Goal: Information Seeking & Learning: Learn about a topic

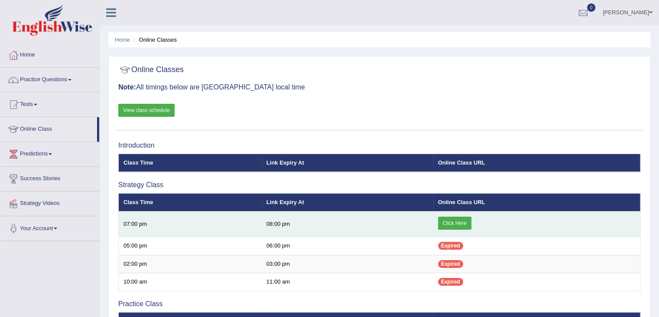
click at [453, 220] on link "Click Here" at bounding box center [454, 222] width 33 height 13
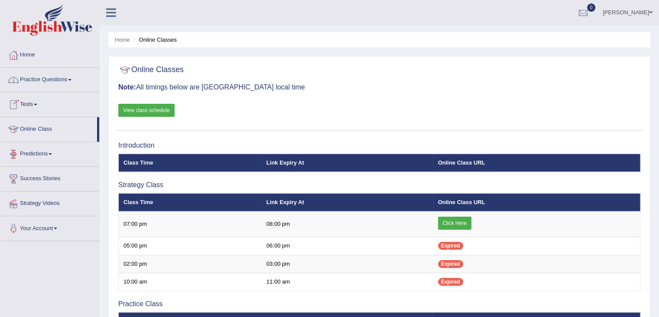
click at [57, 75] on link "Practice Questions" at bounding box center [49, 79] width 99 height 22
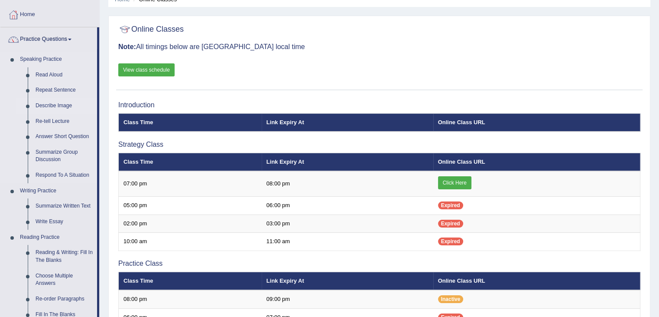
scroll to position [43, 0]
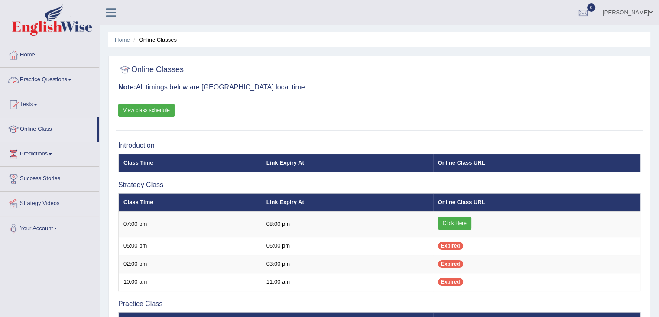
click at [66, 78] on link "Practice Questions" at bounding box center [49, 79] width 99 height 22
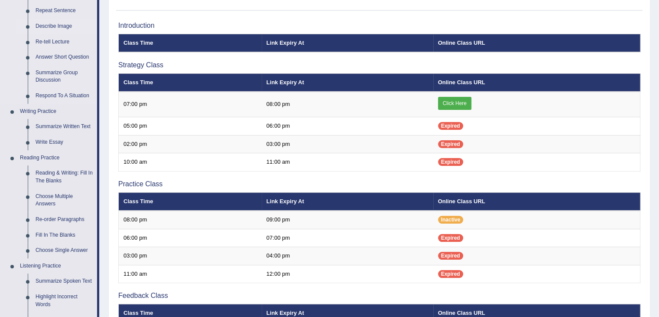
scroll to position [130, 0]
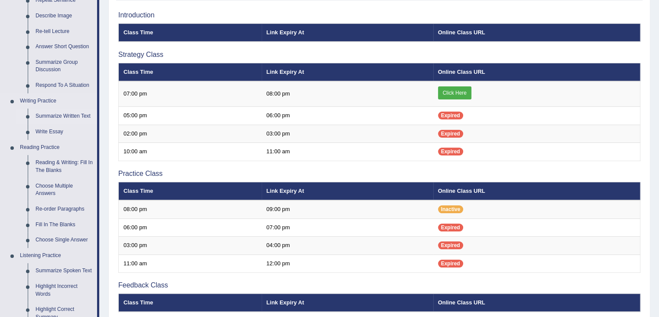
click at [60, 118] on link "Summarize Written Text" at bounding box center [64, 116] width 65 height 16
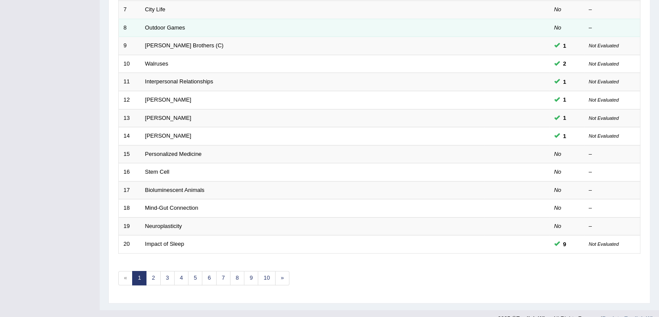
scroll to position [255, 0]
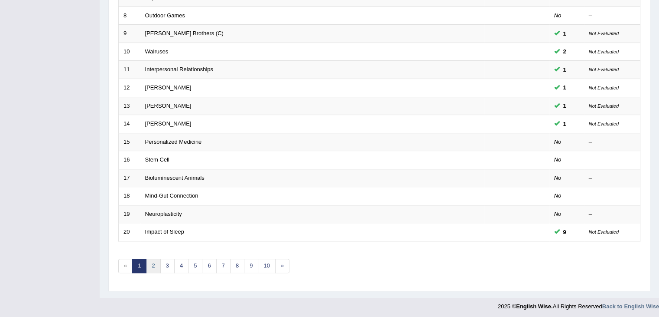
click at [156, 261] on link "2" at bounding box center [153, 265] width 14 height 14
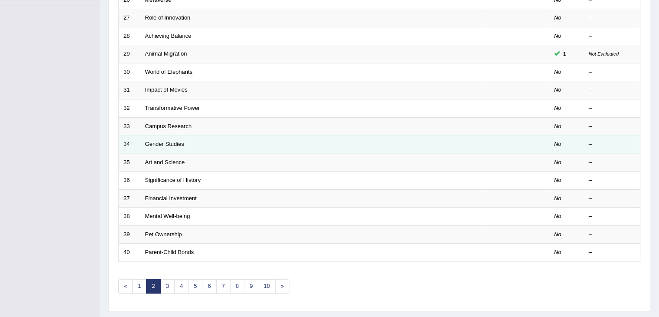
scroll to position [255, 0]
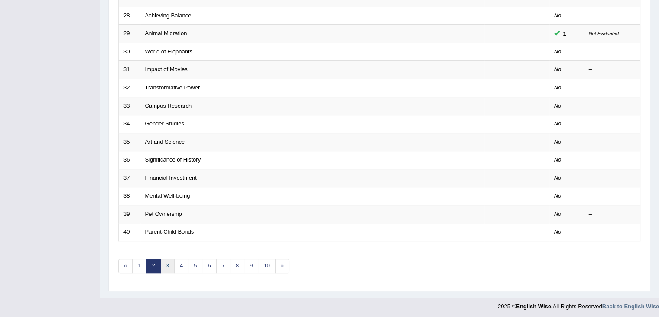
click at [170, 263] on link "3" at bounding box center [167, 265] width 14 height 14
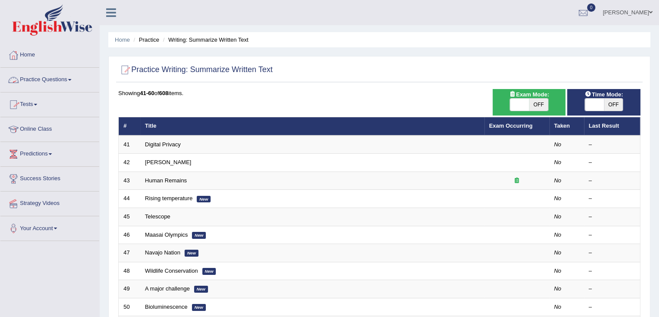
click at [53, 76] on link "Practice Questions" at bounding box center [49, 79] width 99 height 22
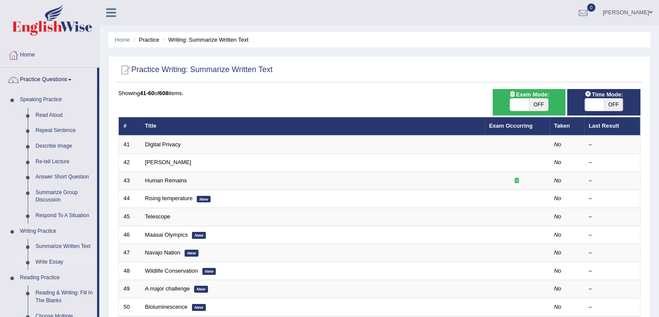
click at [53, 261] on link "Write Essay" at bounding box center [64, 262] width 65 height 16
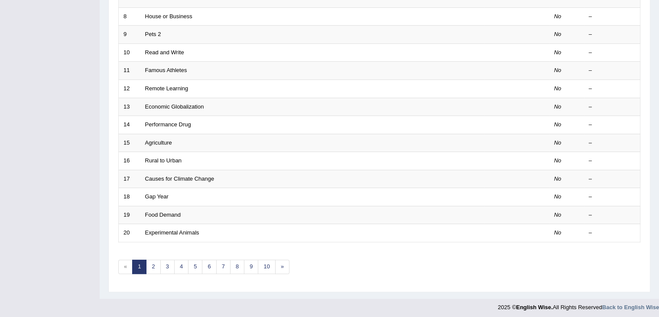
scroll to position [255, 0]
click at [223, 262] on link "7" at bounding box center [223, 265] width 14 height 14
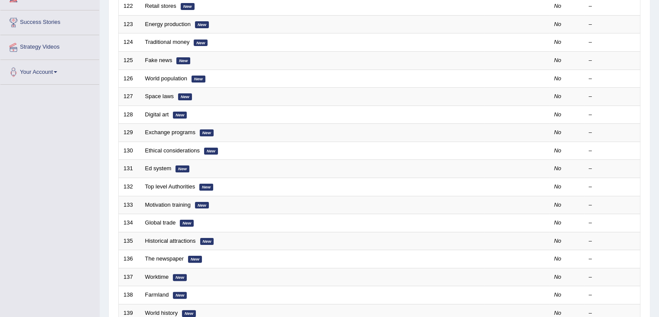
scroll to position [255, 0]
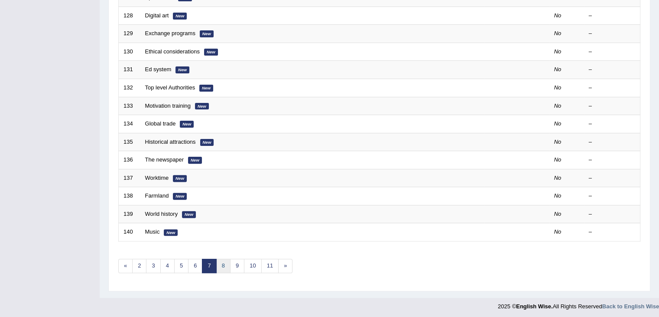
click at [223, 262] on link "8" at bounding box center [223, 265] width 14 height 14
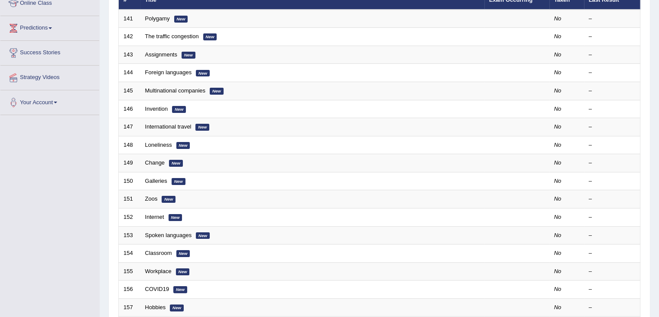
scroll to position [130, 0]
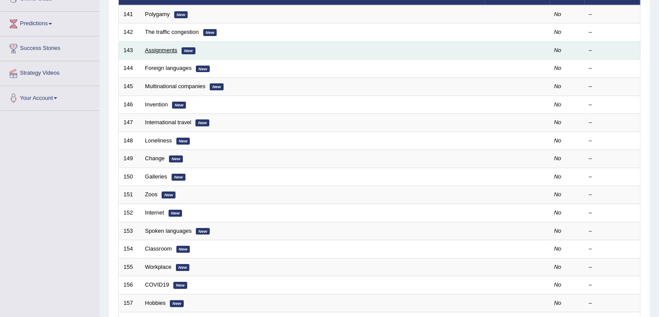
click at [166, 48] on link "Assignments" at bounding box center [161, 50] width 32 height 7
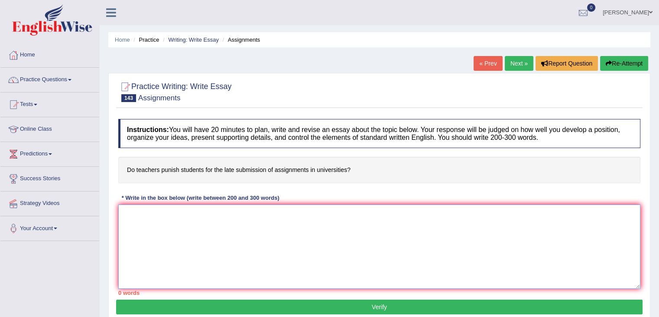
click at [143, 214] on textarea at bounding box center [379, 246] width 522 height 84
type textarea "The increasing influence of deduction grades for the students subbmiting grades"
click at [47, 78] on link "Practice Questions" at bounding box center [49, 79] width 99 height 22
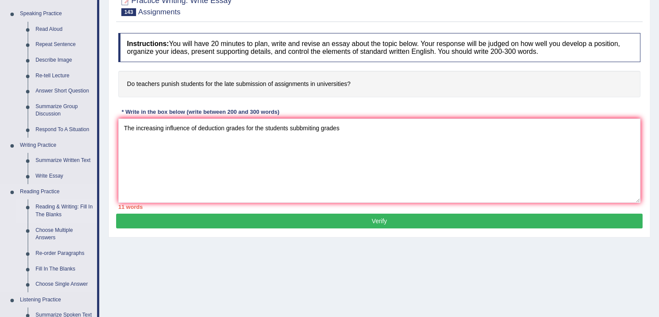
scroll to position [87, 0]
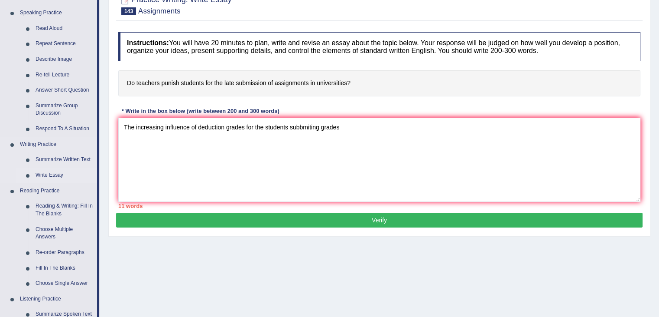
click at [56, 172] on link "Write Essay" at bounding box center [64, 175] width 65 height 16
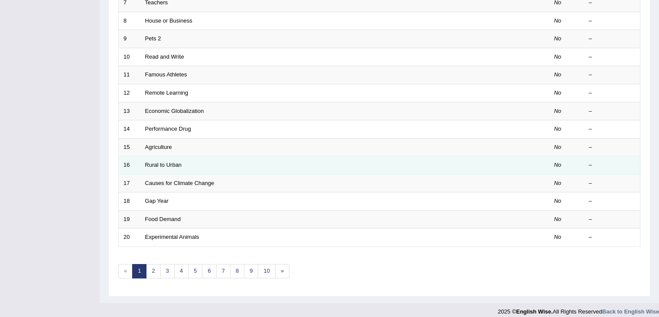
scroll to position [255, 0]
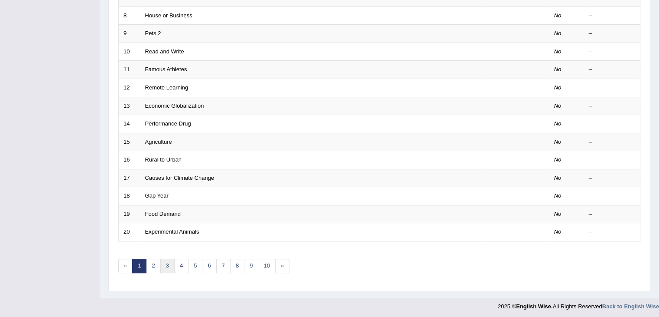
click at [166, 266] on link "3" at bounding box center [167, 265] width 14 height 14
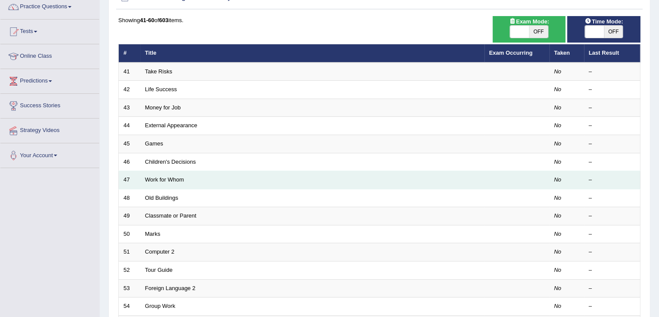
scroll to position [87, 0]
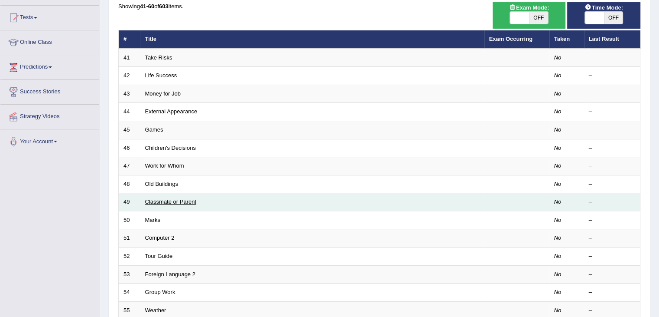
click at [157, 201] on link "Classmate or Parent" at bounding box center [171, 201] width 52 height 7
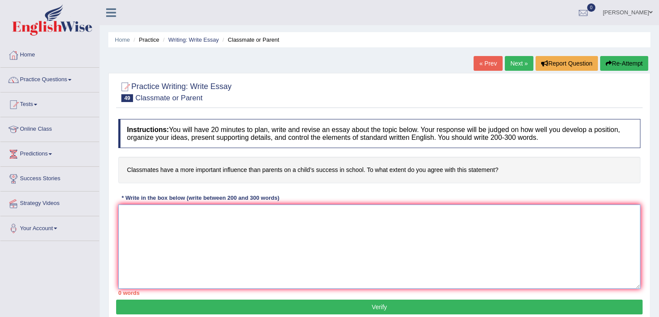
click at [138, 211] on textarea at bounding box center [379, 246] width 522 height 84
click at [340, 213] on textarea "The increasing influence of classmate and parent on a child's success in School" at bounding box center [379, 246] width 522 height 84
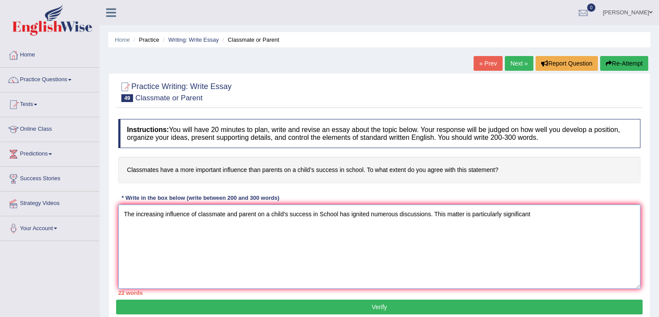
click at [537, 217] on textarea "The increasing influence of classmate and parent on a child's success in School…" at bounding box center [379, 246] width 522 height 84
click at [172, 225] on textarea "The increasing influence of classmate and parent on a child's success in School…" at bounding box center [379, 246] width 522 height 84
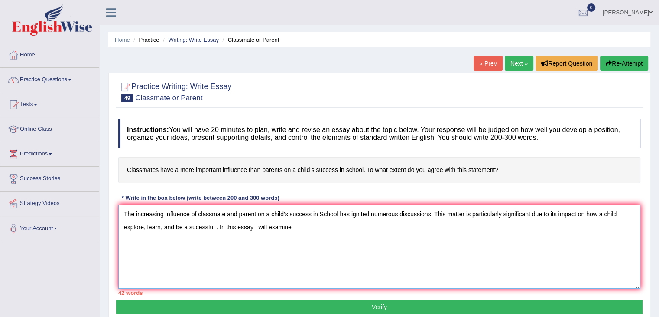
type textarea "The increasing influence of classmate and parent on a child's success in School…"
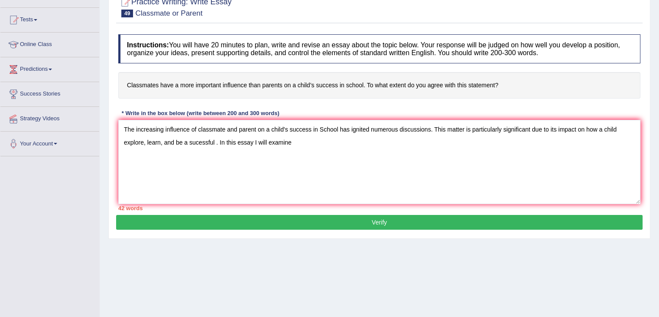
scroll to position [87, 0]
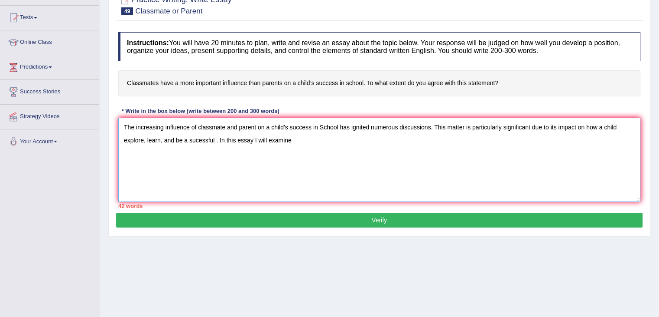
click at [320, 168] on textarea "The increasing influence of classmate and parent on a child's success in School…" at bounding box center [379, 160] width 522 height 84
click at [34, 45] on link "Online Class" at bounding box center [49, 41] width 99 height 22
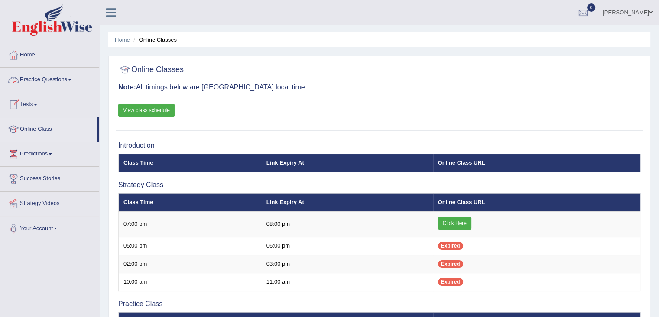
click at [59, 77] on link "Practice Questions" at bounding box center [49, 79] width 99 height 22
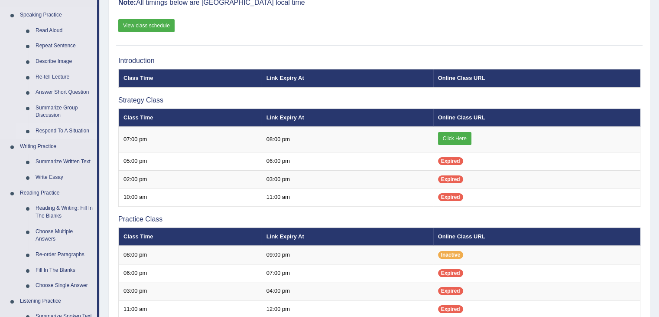
scroll to position [87, 0]
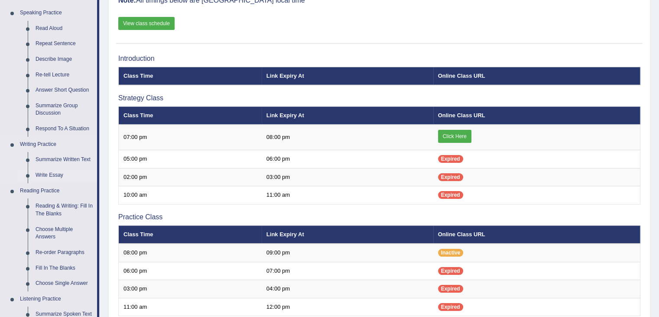
click at [57, 173] on link "Write Essay" at bounding box center [64, 175] width 65 height 16
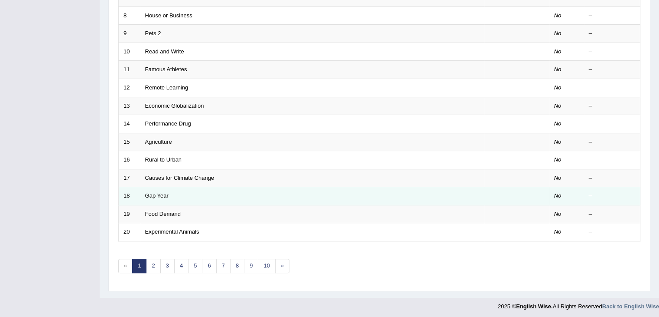
scroll to position [255, 0]
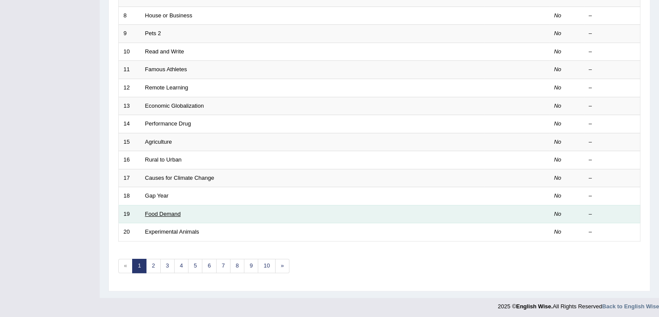
click at [169, 210] on link "Food Demand" at bounding box center [163, 213] width 36 height 7
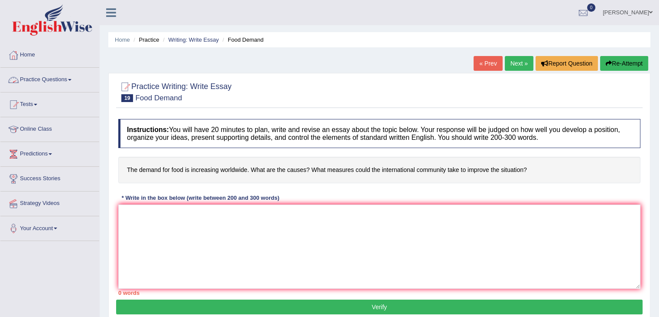
click at [42, 84] on link "Practice Questions" at bounding box center [49, 79] width 99 height 22
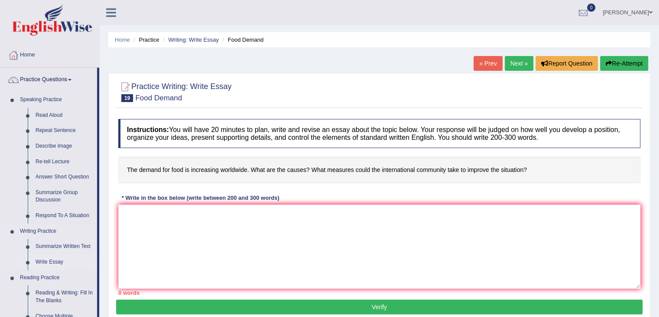
click at [59, 262] on link "Write Essay" at bounding box center [64, 262] width 65 height 16
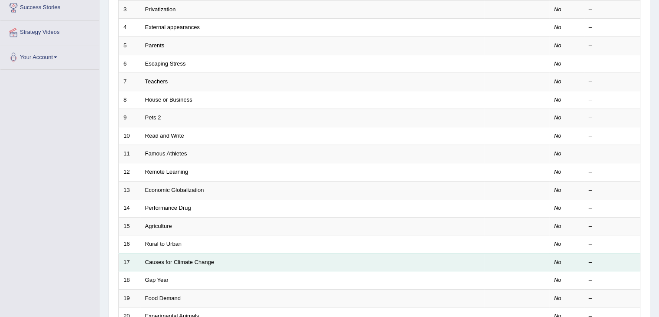
scroll to position [173, 0]
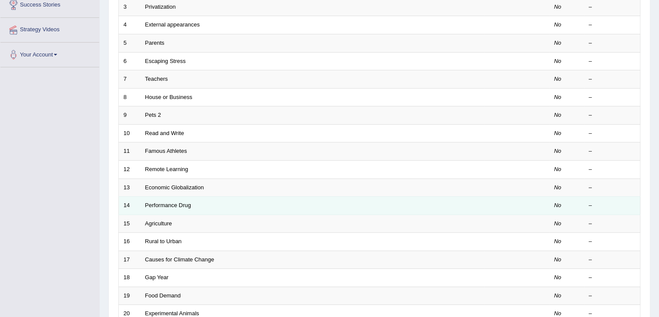
click at [255, 199] on td "Performance Drug" at bounding box center [312, 205] width 344 height 18
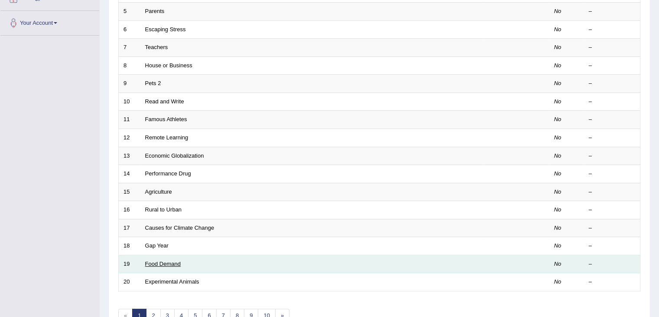
scroll to position [255, 0]
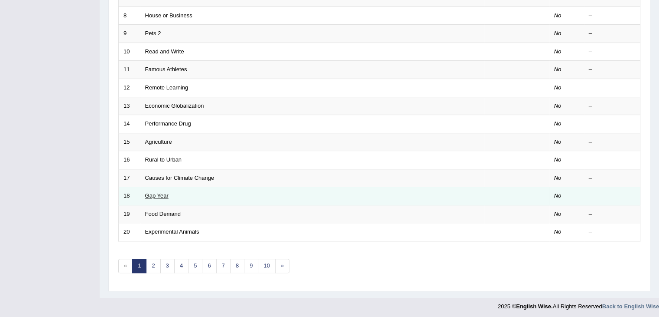
click at [162, 193] on link "Gap Year" at bounding box center [156, 195] width 23 height 7
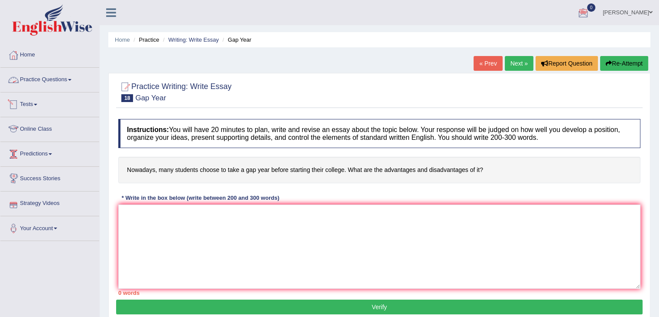
click at [45, 75] on link "Practice Questions" at bounding box center [49, 79] width 99 height 22
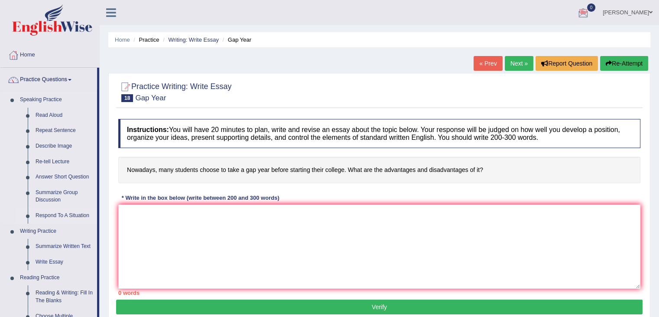
click at [55, 214] on link "Respond To A Situation" at bounding box center [64, 216] width 65 height 16
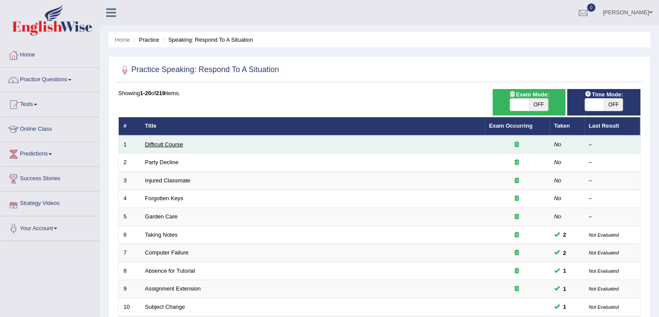
click at [176, 143] on link "Difficult Course" at bounding box center [164, 144] width 38 height 7
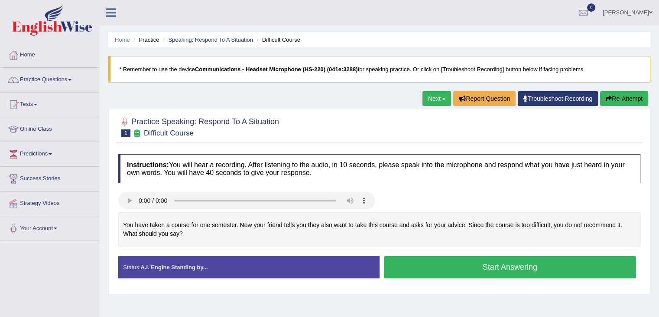
click at [430, 262] on button "Start Answering" at bounding box center [510, 267] width 253 height 22
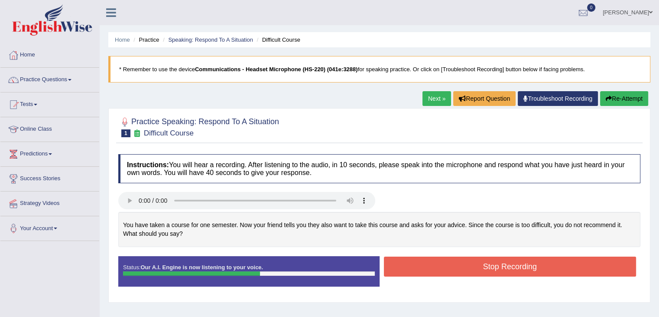
click at [435, 264] on button "Stop Recording" at bounding box center [510, 266] width 253 height 20
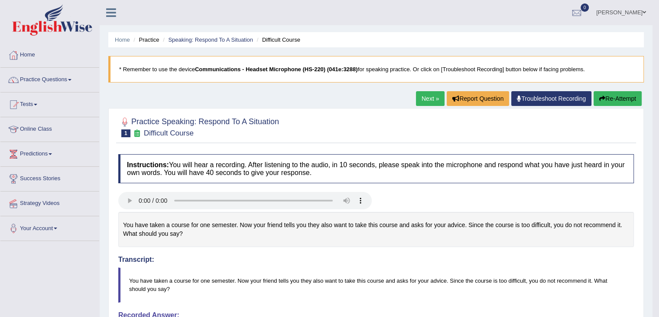
click at [425, 98] on link "Next »" at bounding box center [430, 98] width 29 height 15
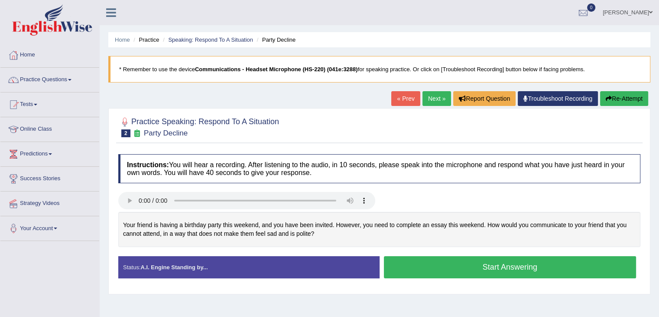
click at [466, 263] on button "Start Answering" at bounding box center [510, 267] width 253 height 22
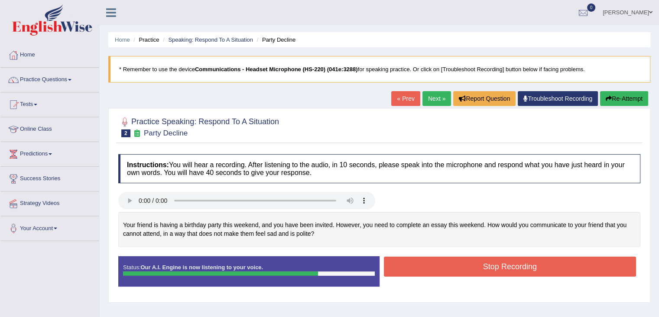
click at [458, 264] on button "Stop Recording" at bounding box center [510, 266] width 253 height 20
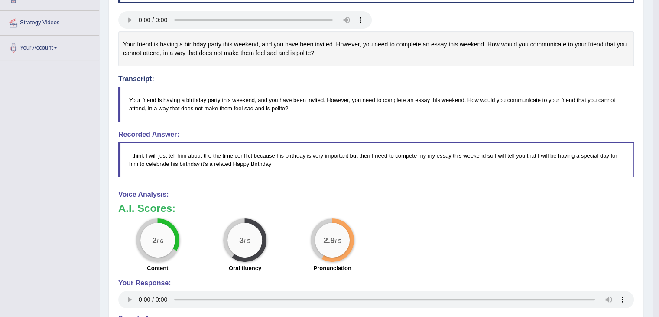
scroll to position [43, 0]
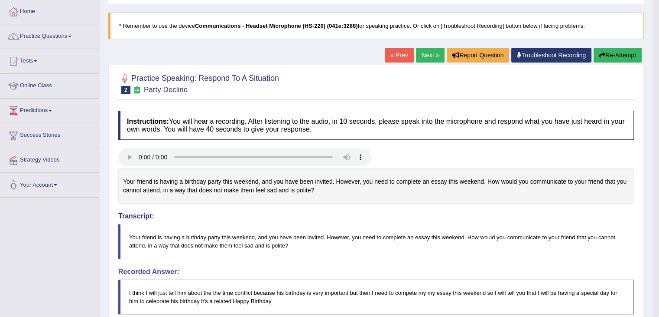
click at [421, 52] on link "Next »" at bounding box center [430, 55] width 29 height 15
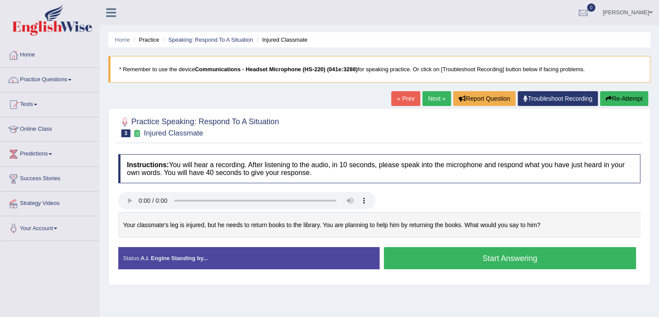
click at [437, 255] on button "Start Answering" at bounding box center [510, 258] width 253 height 22
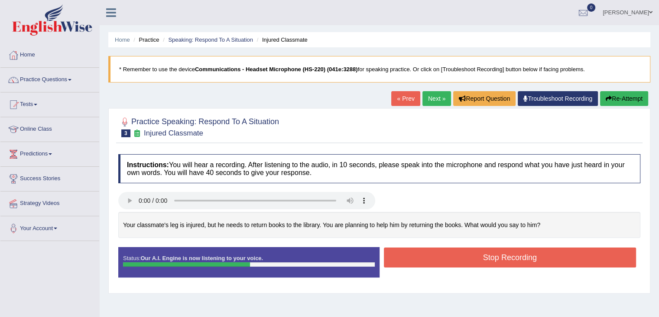
click at [450, 255] on button "Stop Recording" at bounding box center [510, 257] width 253 height 20
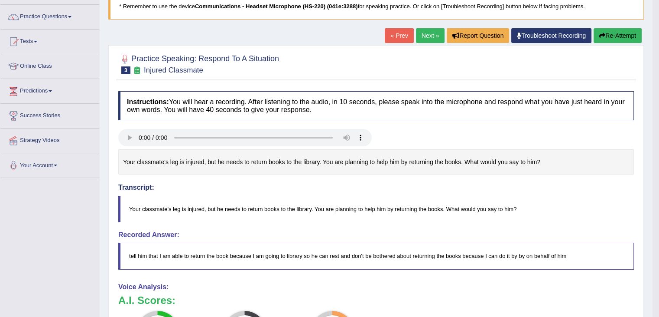
scroll to position [57, 0]
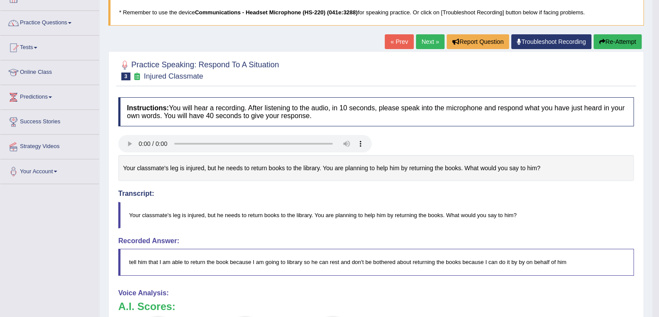
click at [420, 41] on link "Next »" at bounding box center [430, 41] width 29 height 15
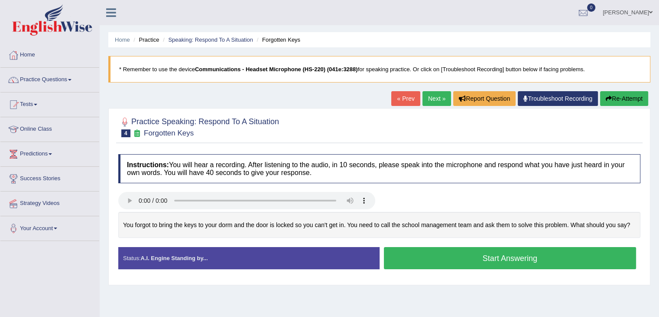
click at [449, 255] on button "Start Answering" at bounding box center [510, 258] width 253 height 22
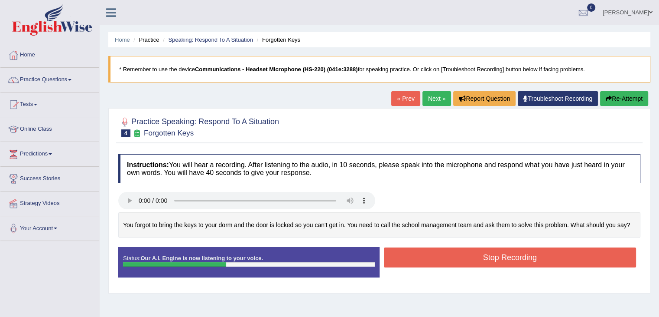
click at [437, 258] on button "Stop Recording" at bounding box center [510, 257] width 253 height 20
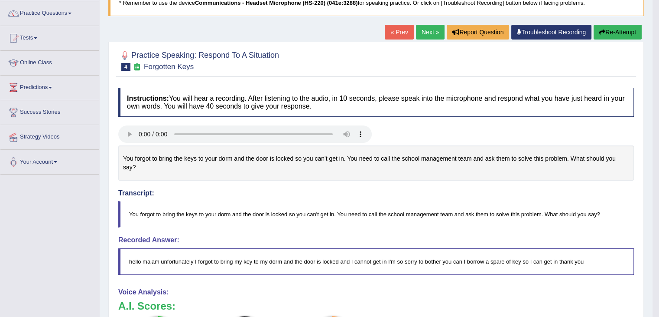
scroll to position [43, 0]
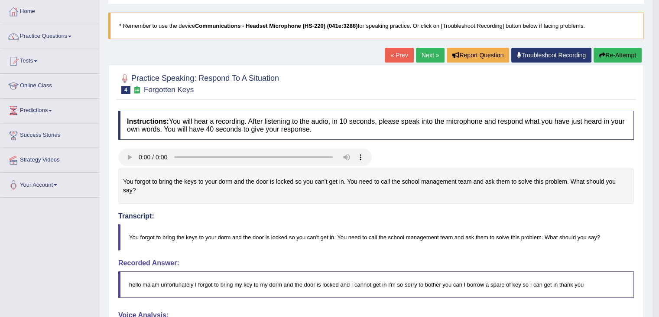
click at [426, 53] on link "Next »" at bounding box center [430, 55] width 29 height 15
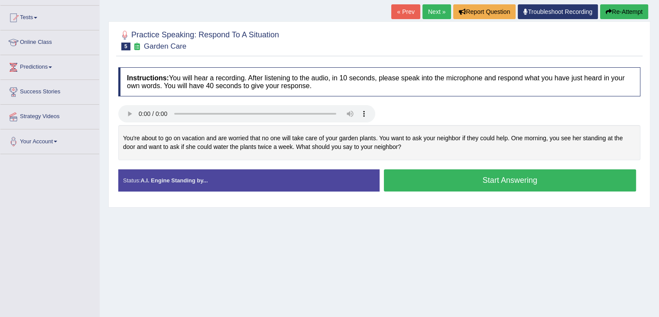
click at [425, 176] on button "Start Answering" at bounding box center [510, 180] width 253 height 22
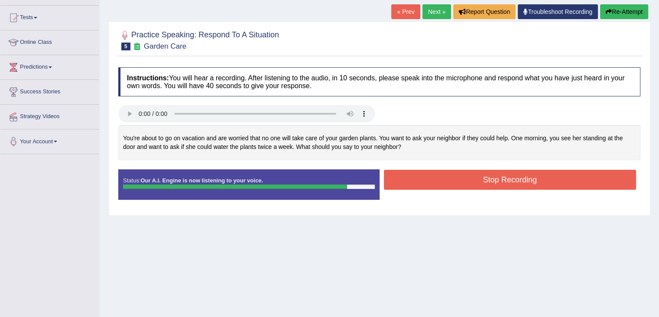
click at [468, 176] on button "Stop Recording" at bounding box center [510, 180] width 253 height 20
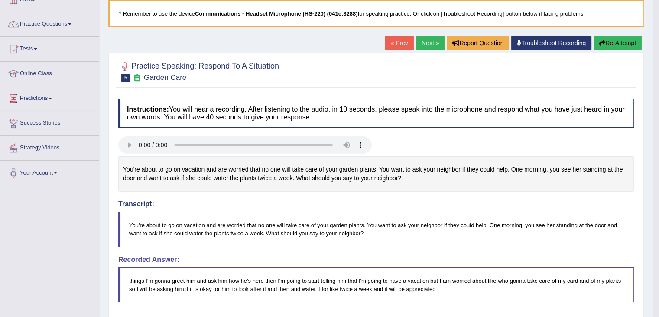
scroll to position [45, 0]
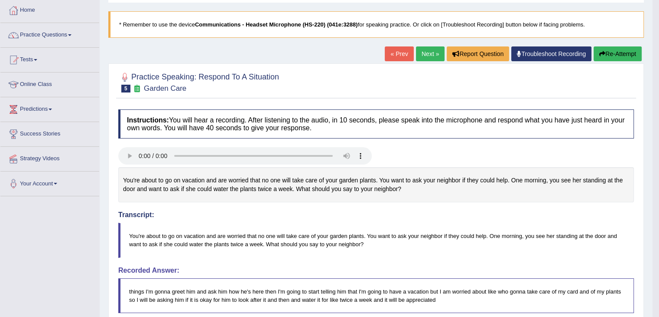
click at [420, 56] on link "Next »" at bounding box center [430, 53] width 29 height 15
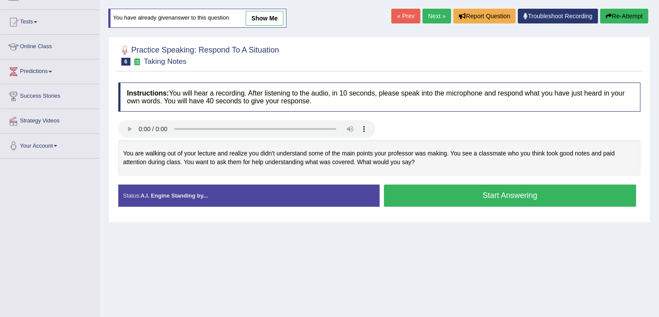
scroll to position [87, 0]
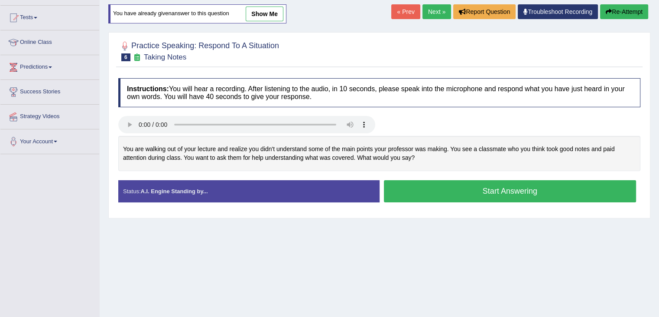
click at [441, 190] on button "Start Answering" at bounding box center [510, 191] width 253 height 22
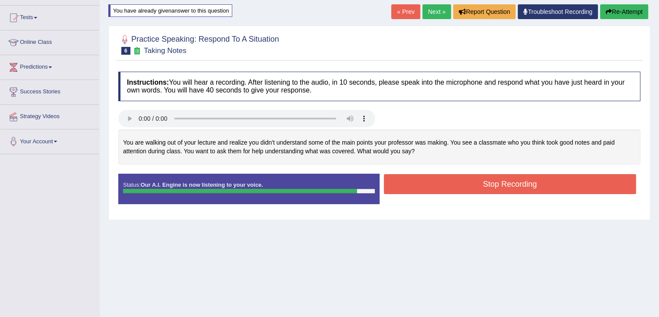
click at [467, 185] on button "Stop Recording" at bounding box center [510, 184] width 253 height 20
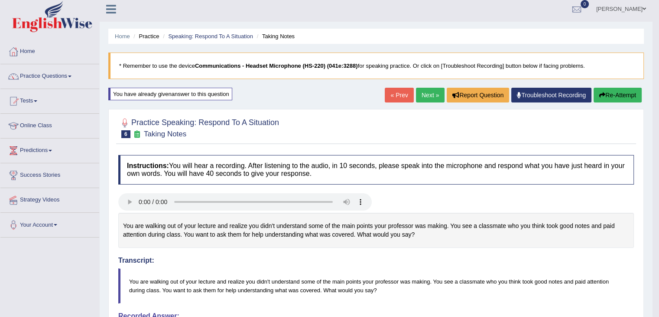
scroll to position [0, 0]
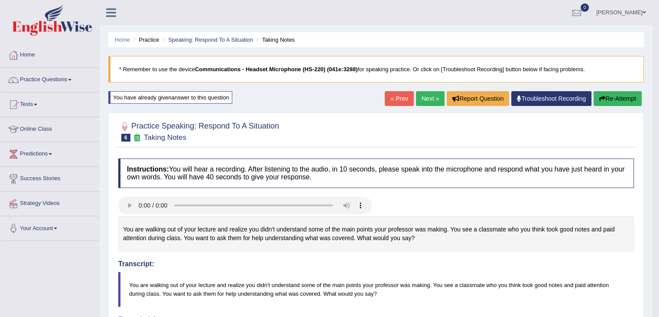
click at [421, 97] on link "Next »" at bounding box center [430, 98] width 29 height 15
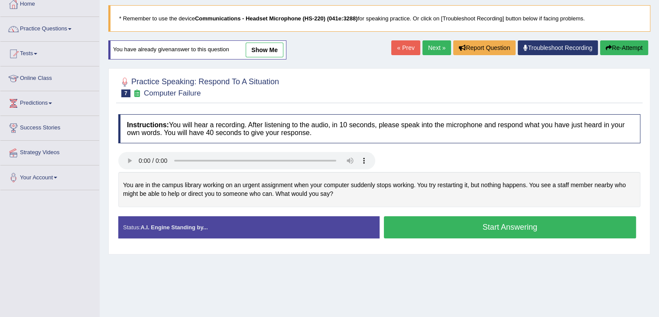
scroll to position [87, 0]
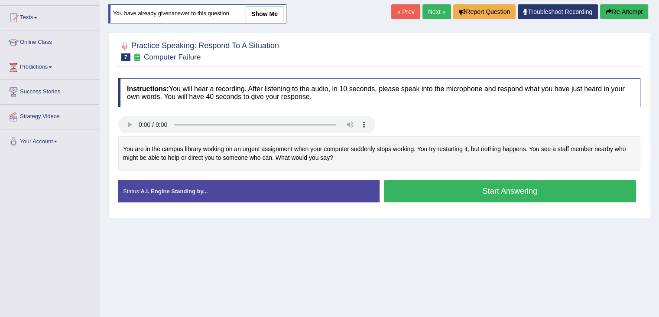
click at [422, 187] on button "Start Answering" at bounding box center [510, 191] width 253 height 22
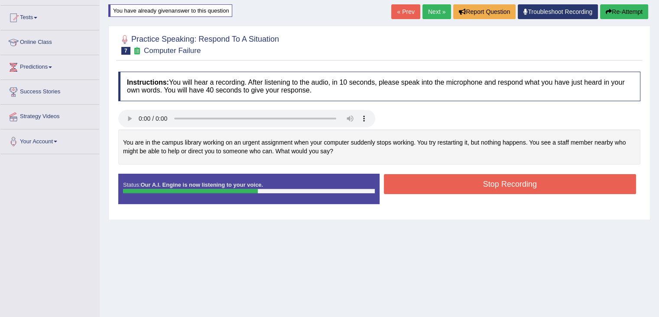
click at [410, 186] on button "Stop Recording" at bounding box center [510, 184] width 253 height 20
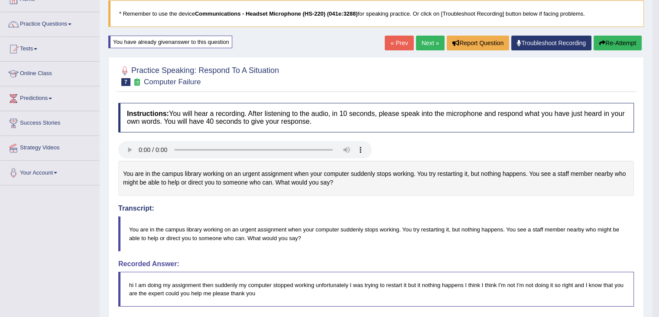
scroll to position [43, 0]
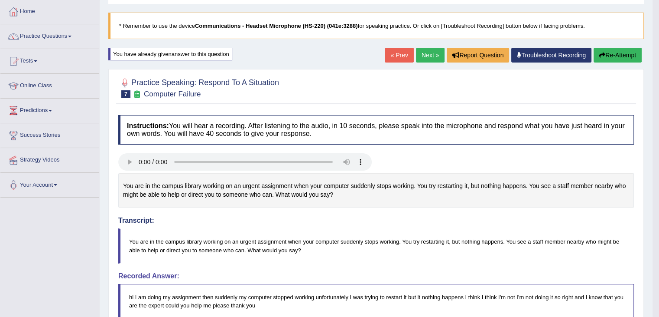
click at [428, 52] on link "Next »" at bounding box center [430, 55] width 29 height 15
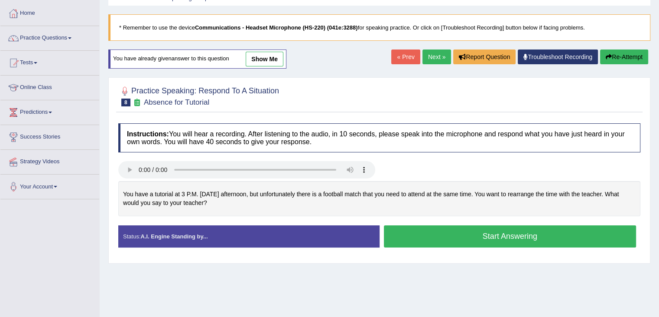
scroll to position [43, 0]
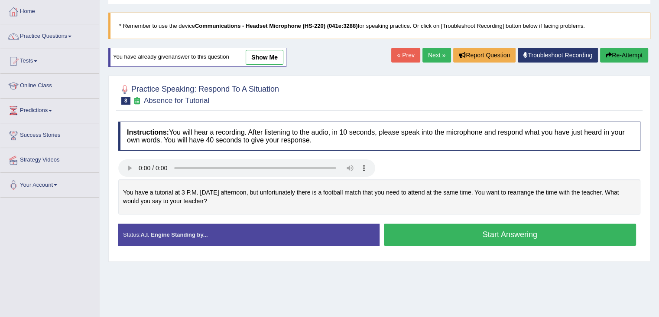
click at [448, 234] on button "Start Answering" at bounding box center [510, 234] width 253 height 22
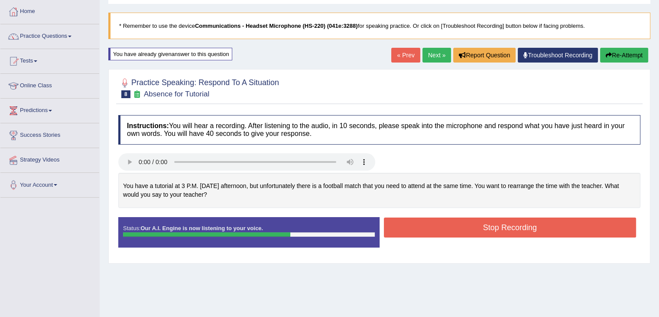
click at [447, 227] on button "Stop Recording" at bounding box center [510, 227] width 253 height 20
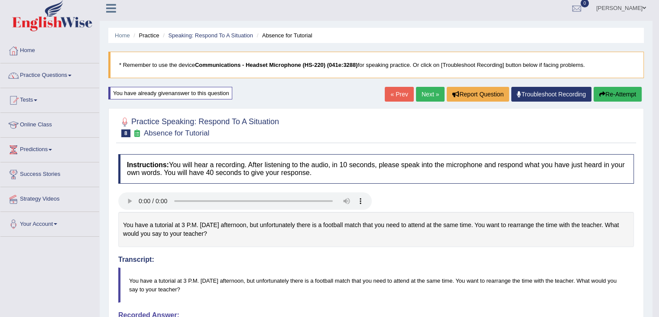
scroll to position [0, 0]
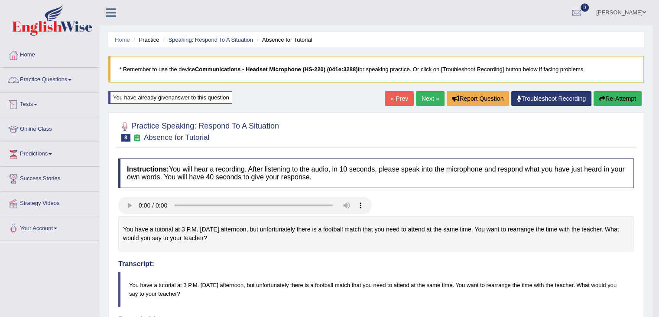
click at [37, 81] on link "Practice Questions" at bounding box center [49, 79] width 99 height 22
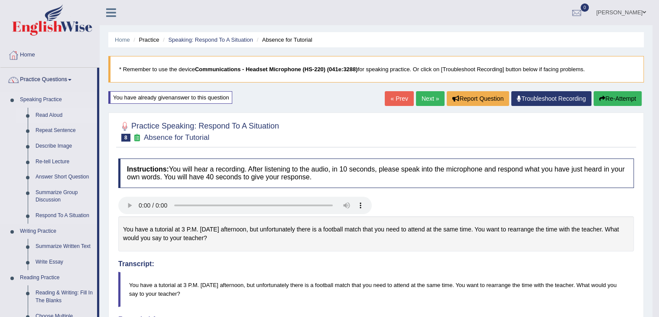
click at [54, 115] on link "Read Aloud" at bounding box center [64, 116] width 65 height 16
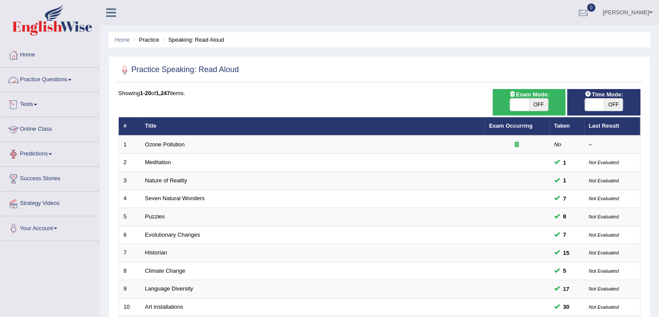
click at [33, 82] on link "Practice Questions" at bounding box center [49, 79] width 99 height 22
